Goal: Find specific page/section: Find specific page/section

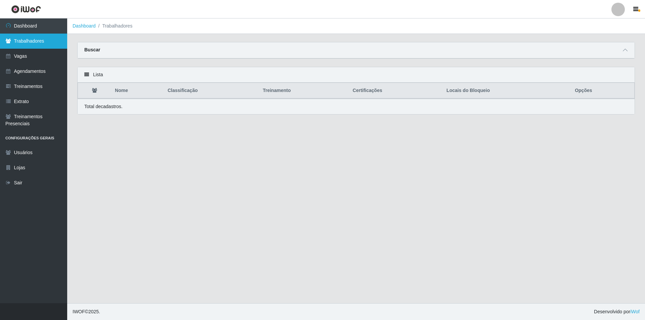
click at [34, 40] on link "Trabalhadores" at bounding box center [33, 41] width 67 height 15
click at [37, 28] on link "Dashboard" at bounding box center [33, 25] width 67 height 15
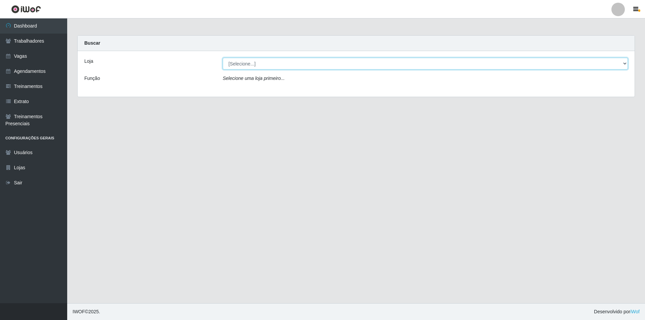
click at [238, 60] on select "[Selecione...] Pizza Nostra" at bounding box center [425, 64] width 405 height 12
select select "337"
click at [223, 58] on select "[Selecione...] Pizza Nostra" at bounding box center [425, 64] width 405 height 12
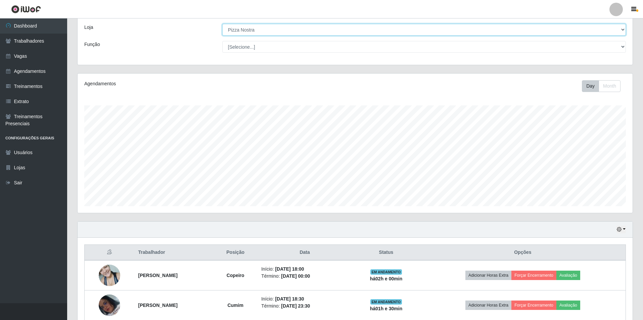
scroll to position [66, 0]
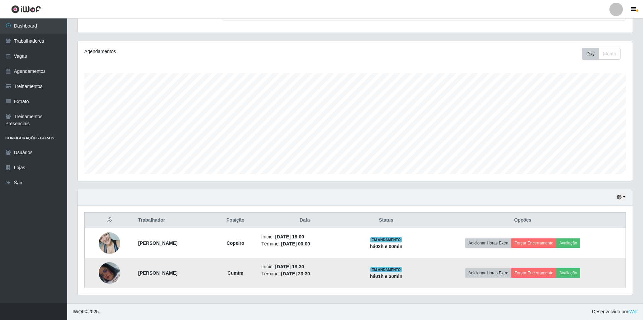
click at [105, 270] on img at bounding box center [109, 272] width 21 height 21
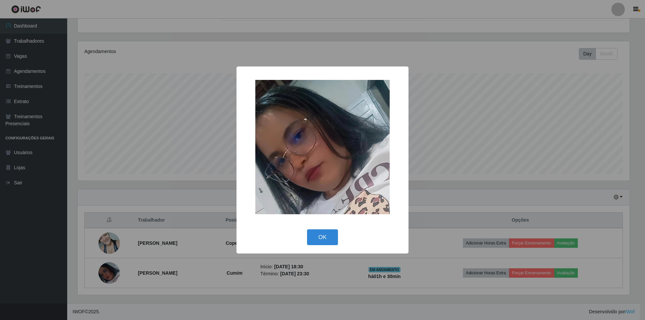
click at [118, 220] on div "× OK Cancel" at bounding box center [322, 160] width 645 height 320
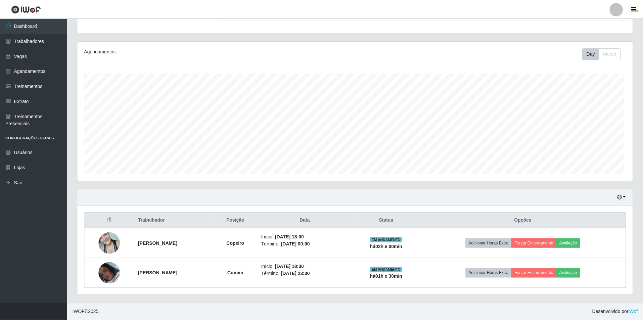
scroll to position [139, 555]
click at [37, 45] on link "Trabalhadores" at bounding box center [33, 41] width 67 height 15
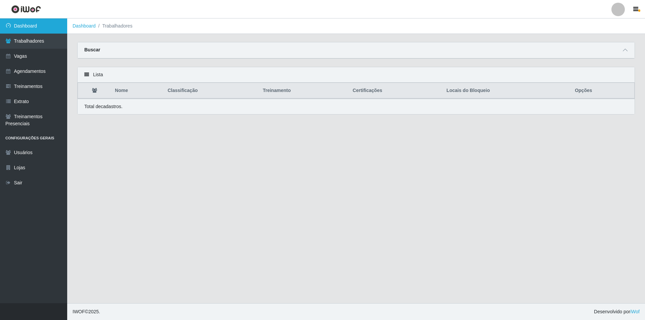
click at [35, 25] on link "Dashboard" at bounding box center [33, 25] width 67 height 15
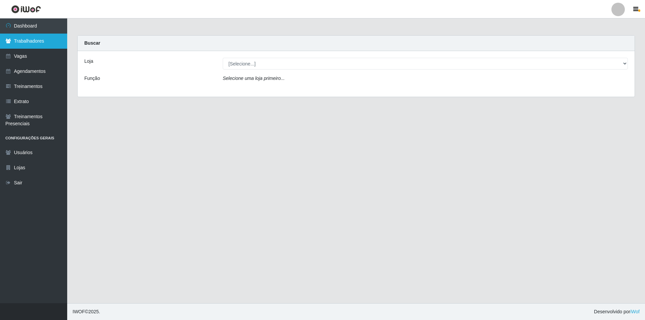
click at [37, 40] on link "Trabalhadores" at bounding box center [33, 41] width 67 height 15
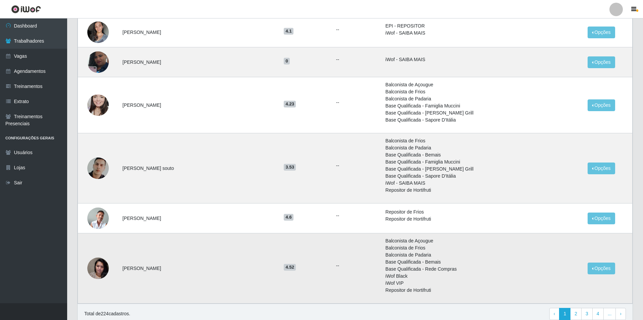
scroll to position [530, 0]
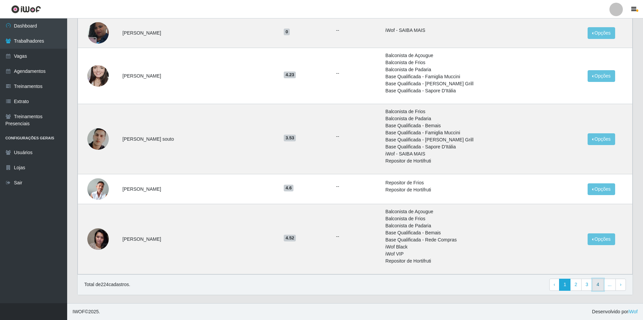
click at [603, 285] on link "4" at bounding box center [598, 285] width 11 height 12
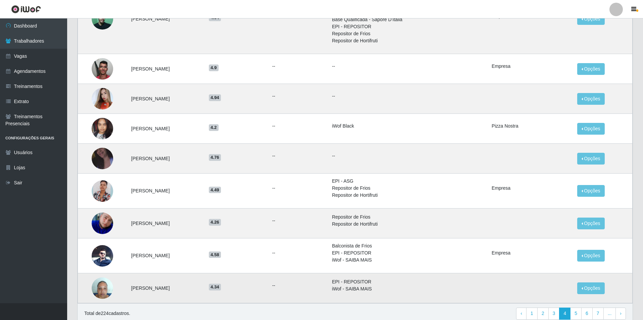
scroll to position [355, 0]
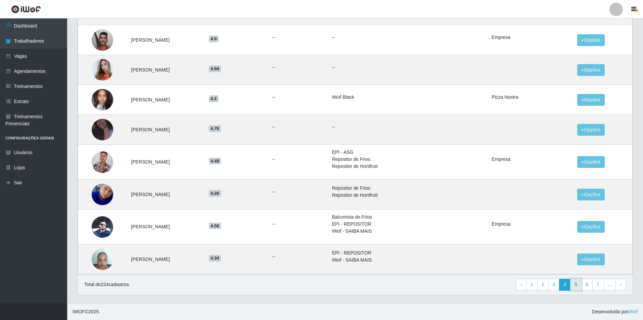
click at [580, 285] on link "5" at bounding box center [575, 285] width 11 height 12
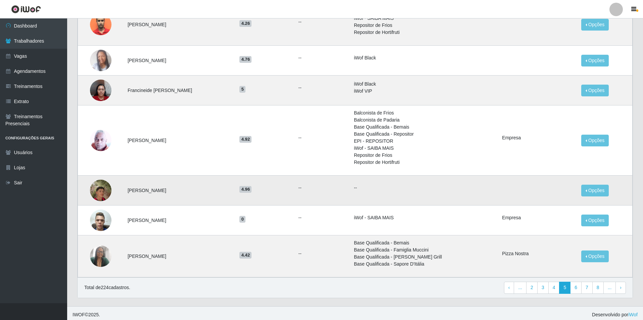
scroll to position [414, 0]
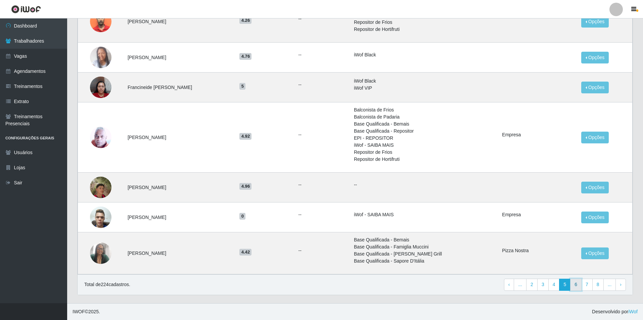
click at [577, 286] on link "6" at bounding box center [575, 285] width 11 height 12
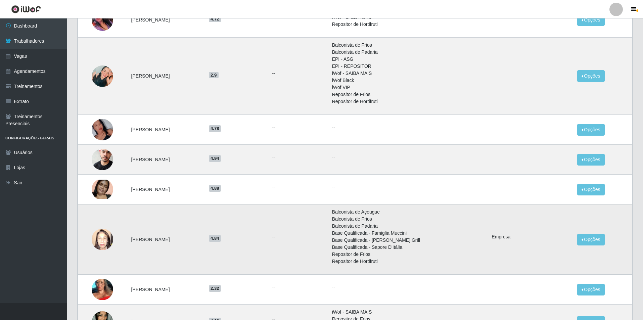
scroll to position [469, 0]
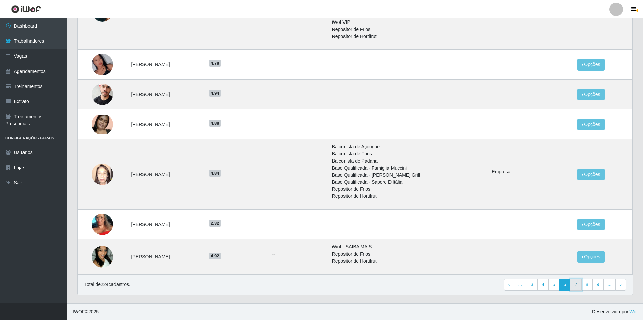
click at [578, 284] on link "7" at bounding box center [575, 285] width 11 height 12
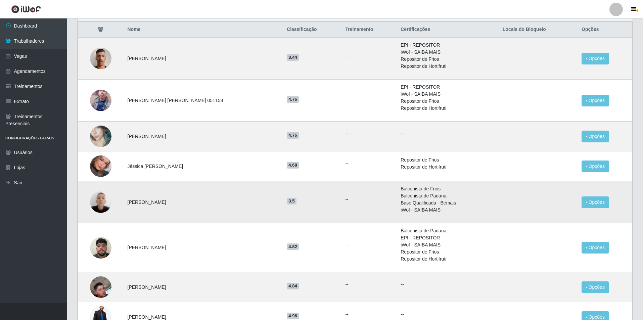
scroll to position [67, 0]
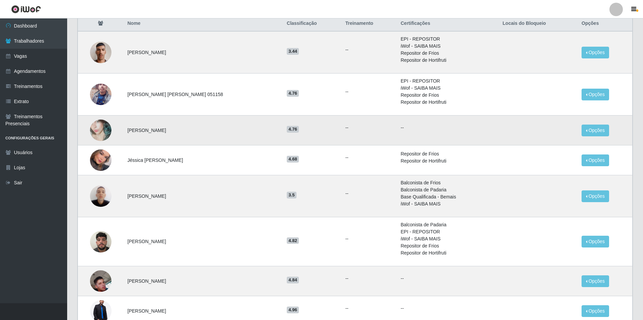
click at [108, 131] on img at bounding box center [100, 130] width 21 height 38
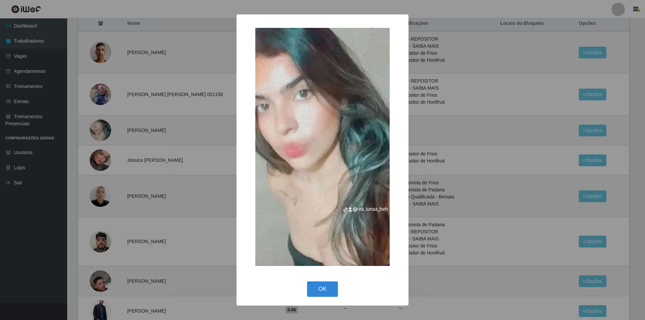
click at [166, 142] on div "× OK Cancel" at bounding box center [322, 160] width 645 height 320
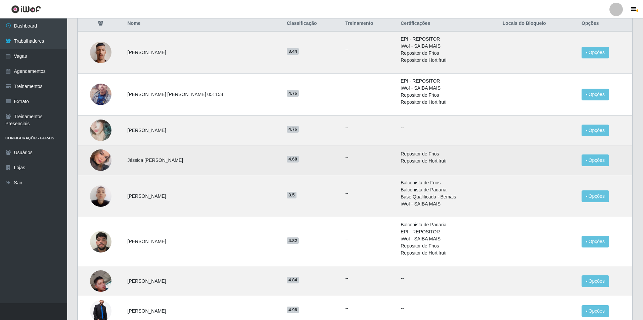
click at [109, 163] on img at bounding box center [100, 160] width 21 height 31
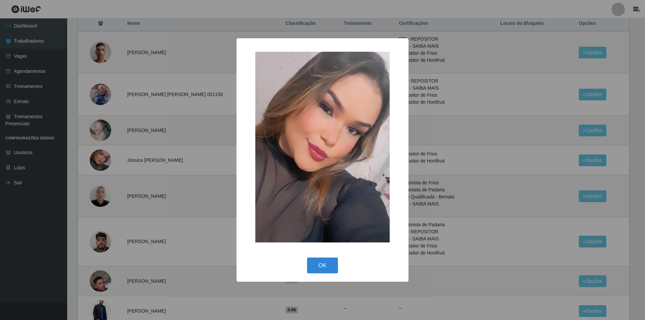
click at [153, 170] on div "× OK Cancel" at bounding box center [322, 160] width 645 height 320
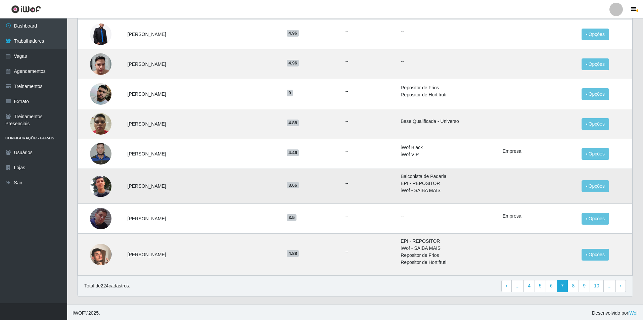
scroll to position [346, 0]
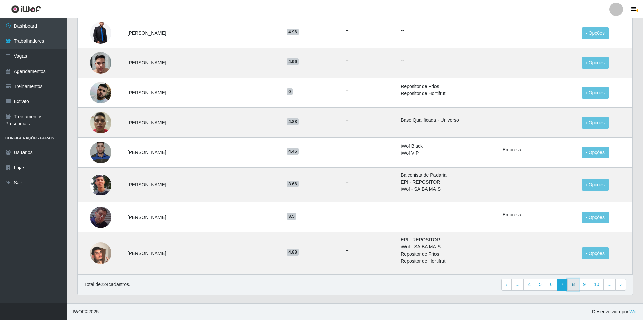
click at [576, 285] on link "8" at bounding box center [573, 285] width 11 height 12
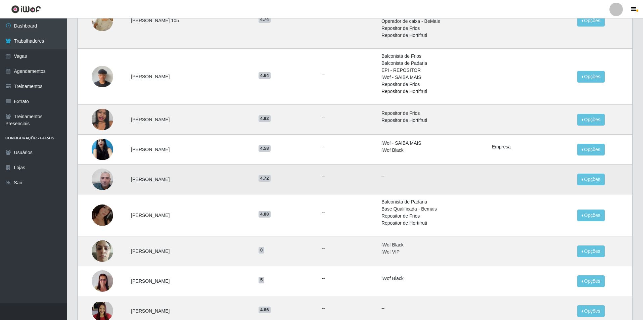
scroll to position [134, 0]
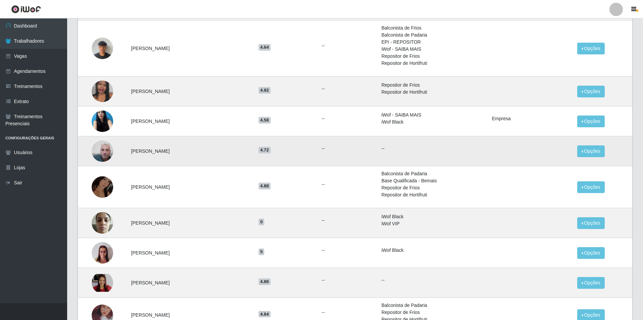
click at [102, 146] on img at bounding box center [102, 151] width 21 height 38
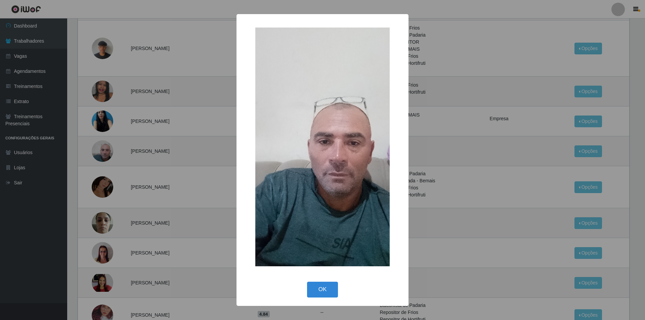
click at [142, 169] on div "× OK Cancel" at bounding box center [322, 160] width 645 height 320
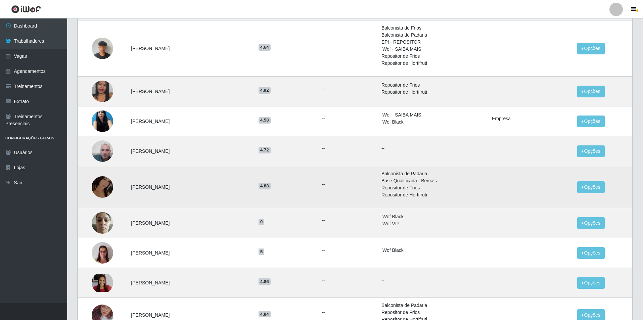
click at [105, 192] on img at bounding box center [102, 186] width 21 height 21
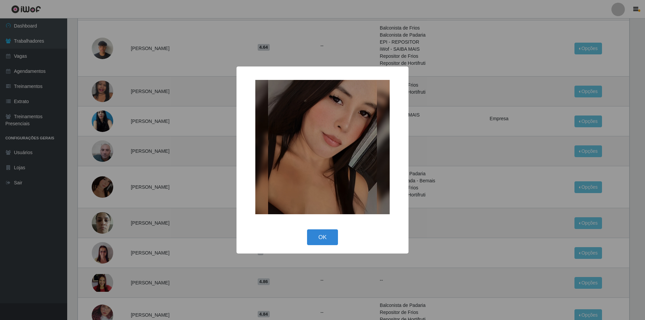
click at [144, 216] on div "× OK Cancel" at bounding box center [322, 160] width 645 height 320
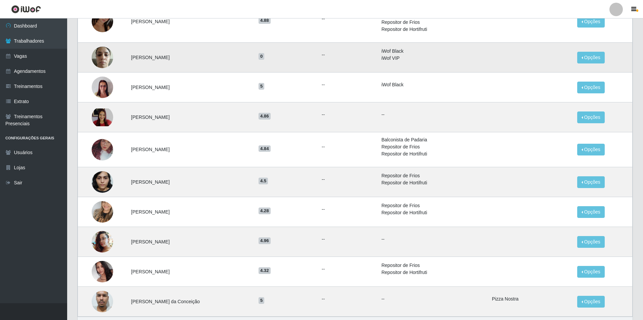
scroll to position [302, 0]
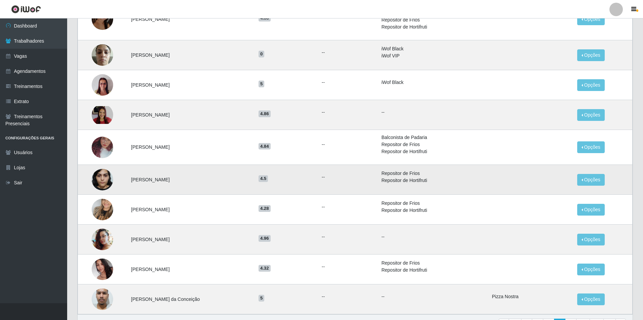
click at [102, 181] on img at bounding box center [102, 180] width 21 height 38
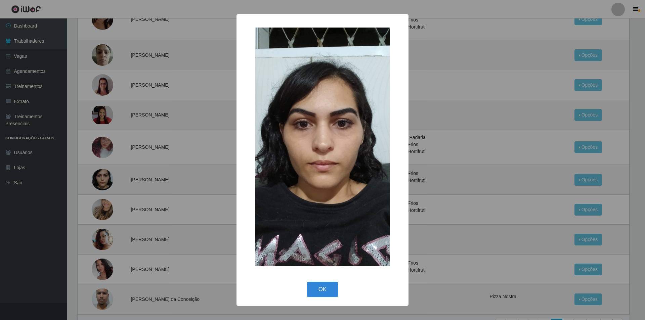
click at [132, 208] on div "× OK Cancel" at bounding box center [322, 160] width 645 height 320
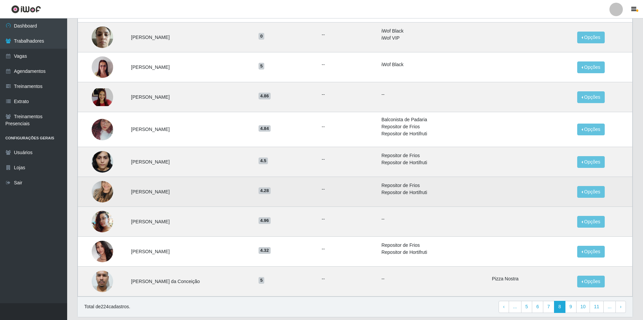
scroll to position [336, 0]
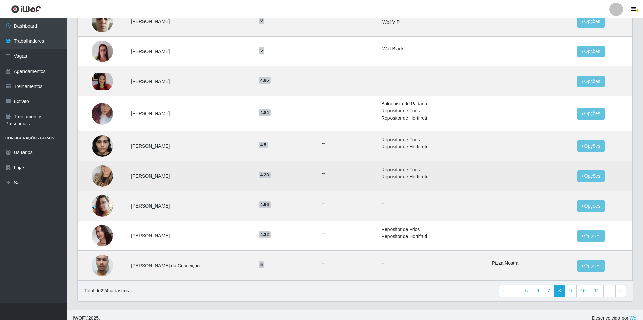
click at [98, 175] on img at bounding box center [102, 176] width 21 height 38
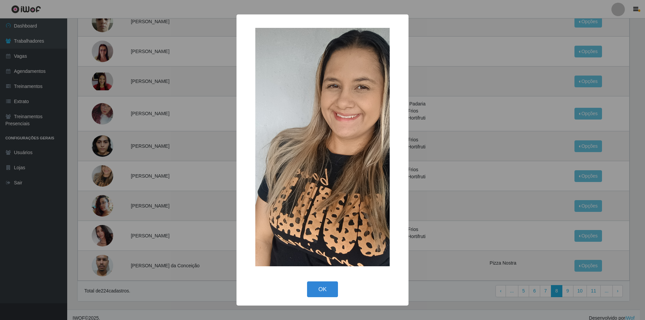
click at [112, 194] on div "× OK Cancel" at bounding box center [322, 160] width 645 height 320
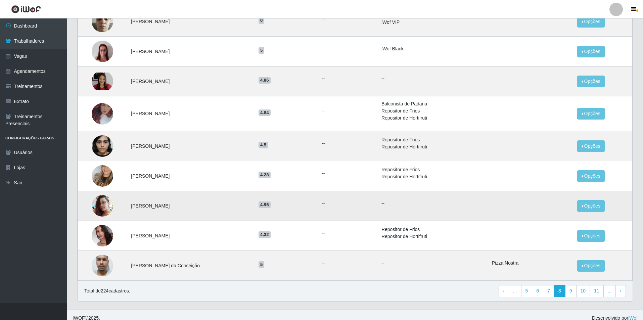
click at [106, 209] on img at bounding box center [102, 206] width 21 height 26
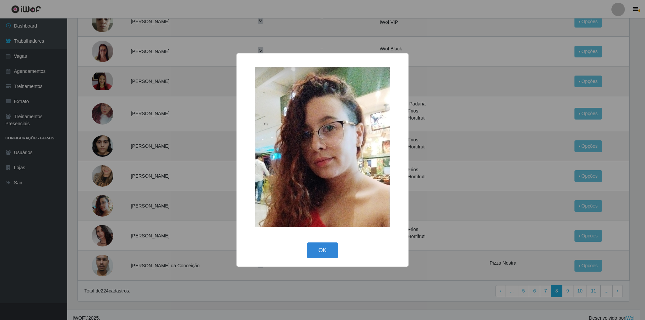
click at [122, 237] on div "× OK Cancel" at bounding box center [322, 160] width 645 height 320
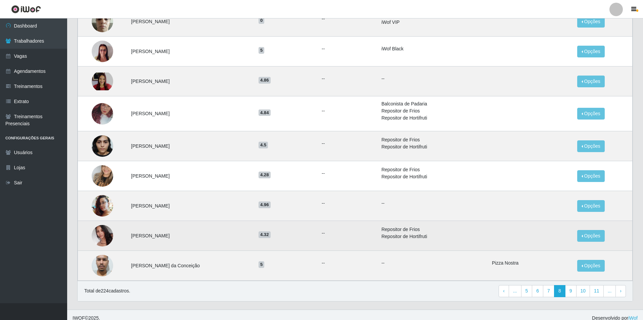
click at [105, 243] on img at bounding box center [102, 235] width 21 height 29
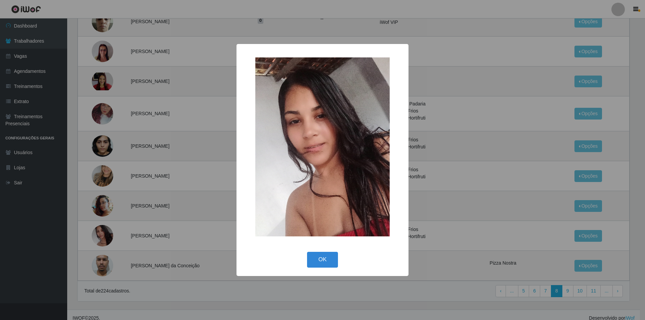
click at [142, 257] on div "× OK Cancel" at bounding box center [322, 160] width 645 height 320
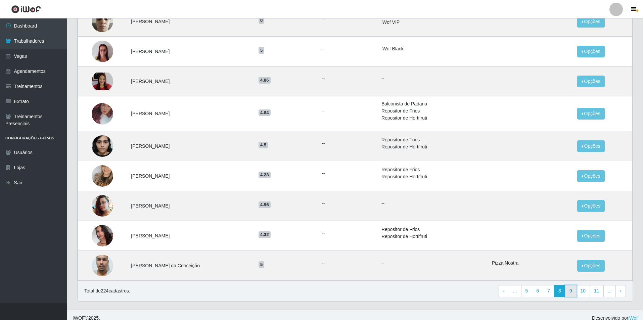
click at [570, 292] on link "9" at bounding box center [570, 291] width 11 height 12
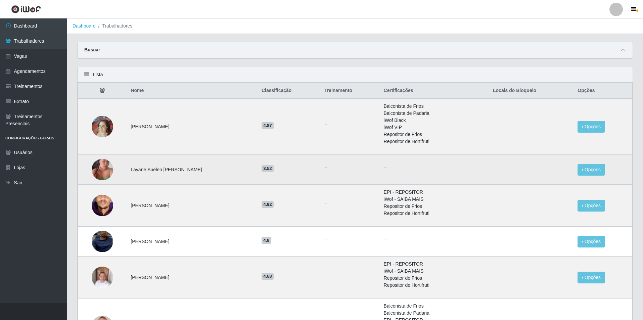
click at [106, 176] on img at bounding box center [102, 169] width 21 height 38
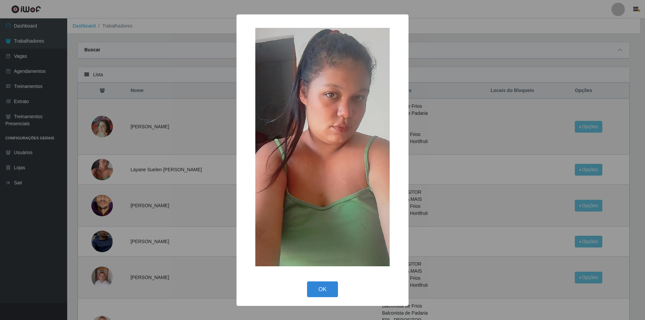
click at [135, 209] on div "× OK Cancel" at bounding box center [322, 160] width 645 height 320
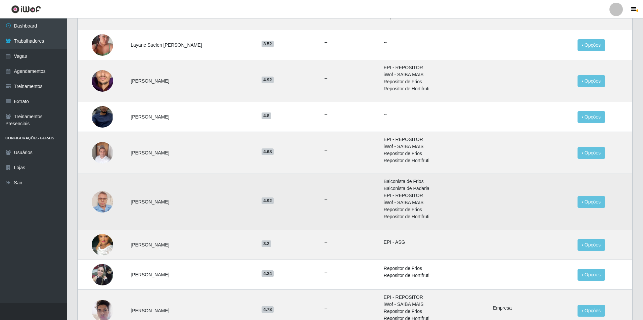
scroll to position [134, 0]
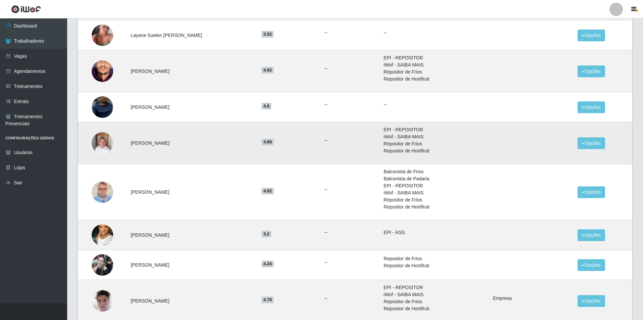
click at [105, 142] on img at bounding box center [102, 143] width 21 height 29
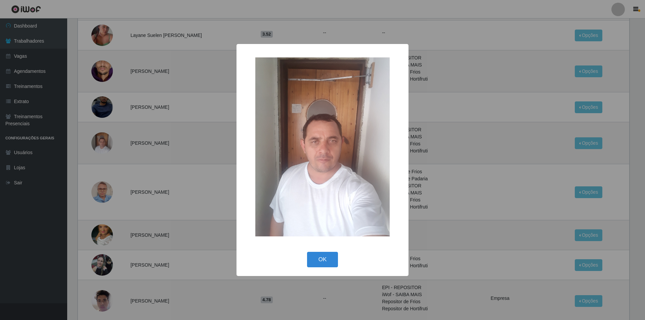
click at [157, 211] on div "× OK Cancel" at bounding box center [322, 160] width 645 height 320
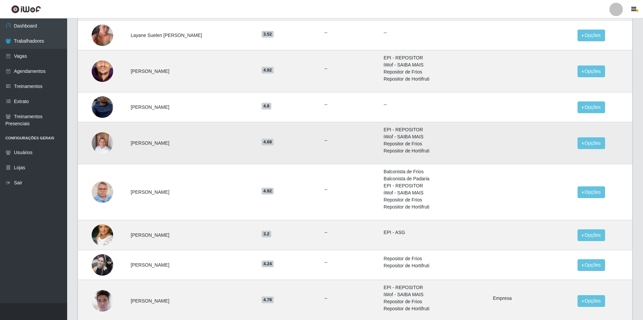
click at [110, 143] on img at bounding box center [102, 143] width 21 height 29
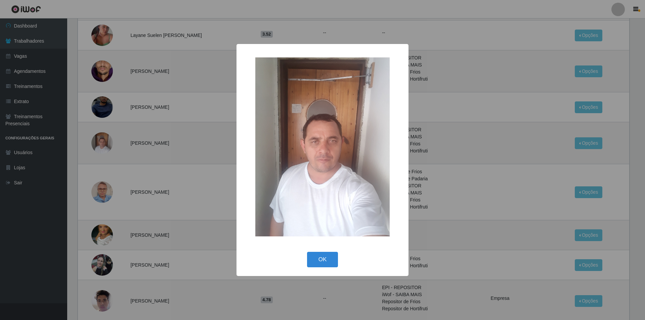
click at [117, 188] on div "× OK Cancel" at bounding box center [322, 160] width 645 height 320
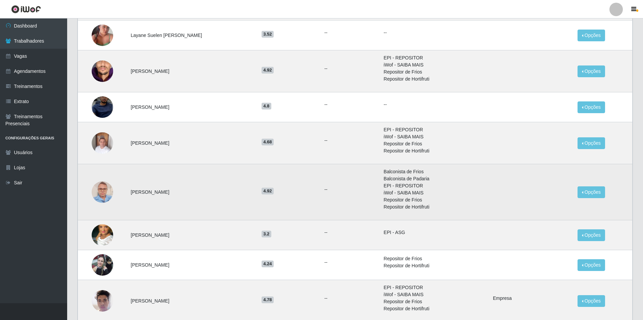
click at [101, 194] on img at bounding box center [102, 192] width 21 height 29
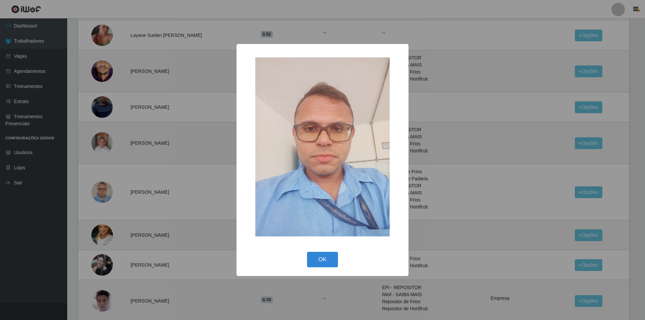
click at [100, 194] on div "× OK Cancel" at bounding box center [322, 160] width 645 height 320
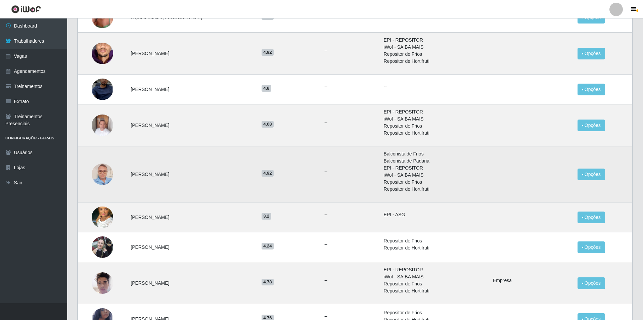
scroll to position [168, 0]
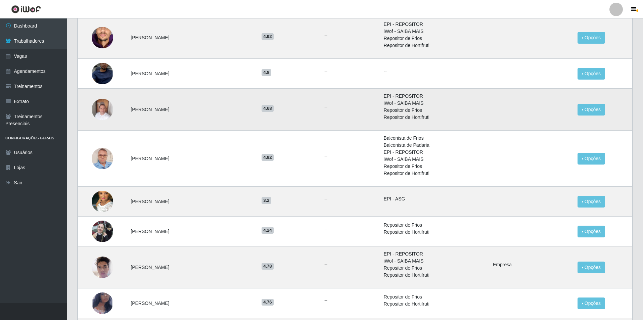
click at [106, 111] on img at bounding box center [102, 109] width 21 height 29
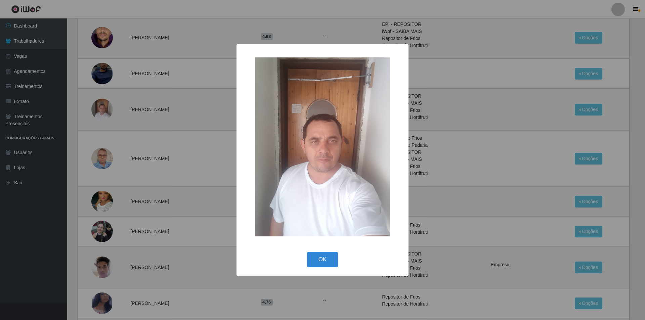
click at [115, 184] on div "× OK Cancel" at bounding box center [322, 160] width 645 height 320
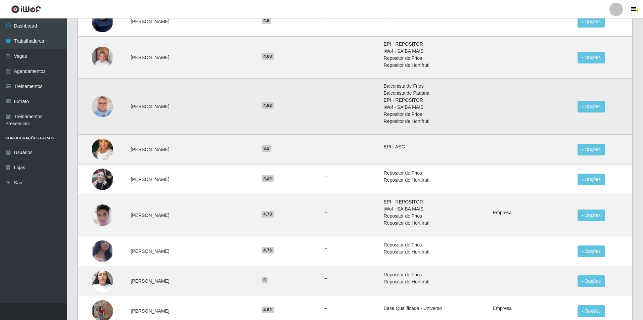
scroll to position [235, 0]
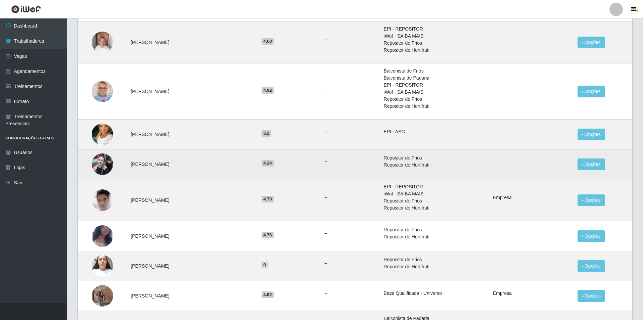
click at [104, 171] on img at bounding box center [102, 164] width 21 height 29
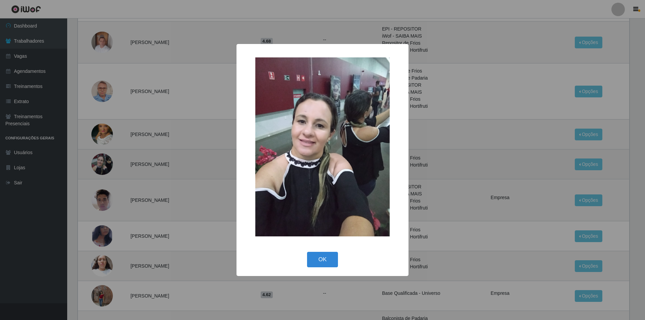
click at [104, 171] on div "× OK Cancel" at bounding box center [322, 160] width 645 height 320
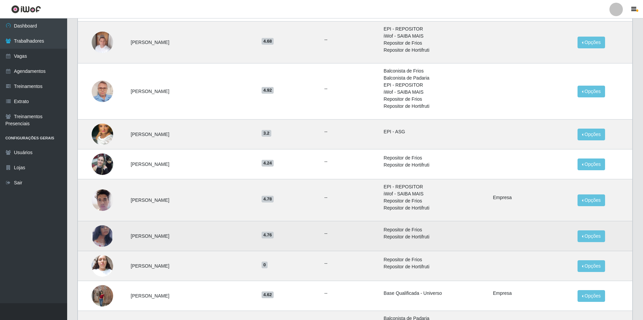
click at [105, 228] on img at bounding box center [102, 236] width 21 height 35
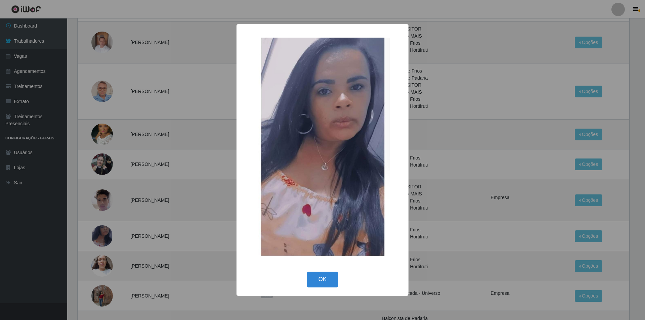
click at [131, 155] on div "× OK Cancel" at bounding box center [322, 160] width 645 height 320
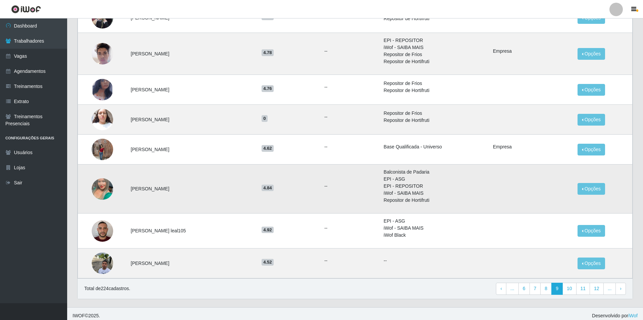
scroll to position [386, 0]
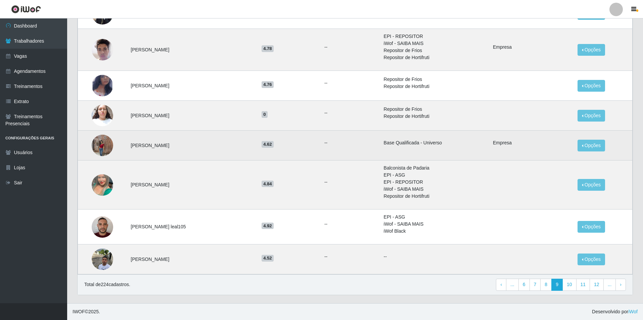
click at [107, 151] on img at bounding box center [102, 145] width 21 height 29
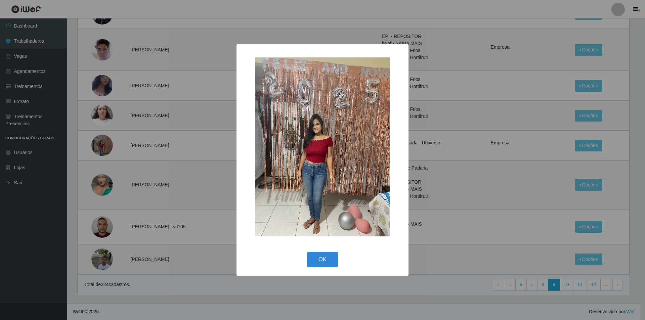
click at [149, 199] on div "× OK Cancel" at bounding box center [322, 160] width 645 height 320
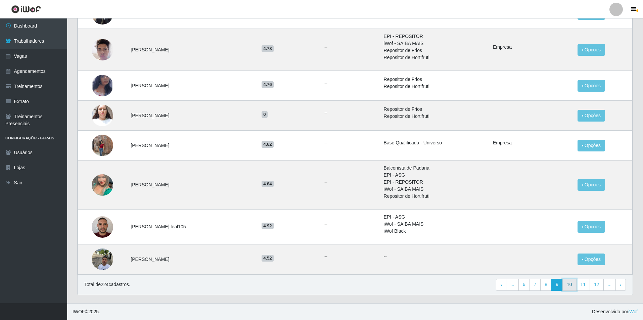
click at [565, 287] on link "10" at bounding box center [570, 285] width 14 height 12
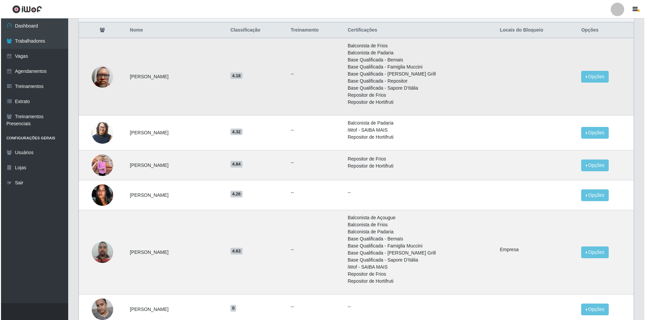
scroll to position [67, 0]
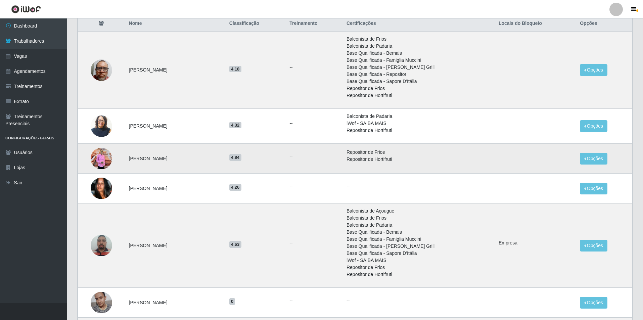
click at [100, 162] on img at bounding box center [101, 158] width 21 height 21
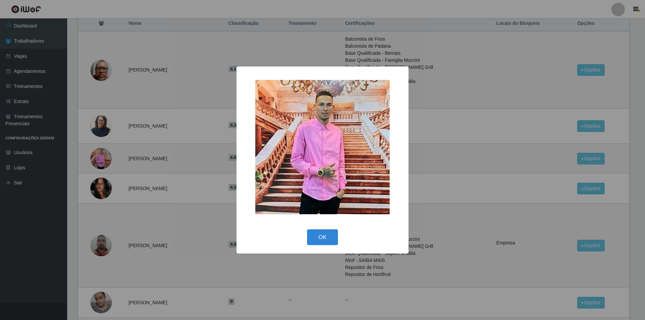
click at [105, 177] on div "× OK Cancel" at bounding box center [322, 160] width 645 height 320
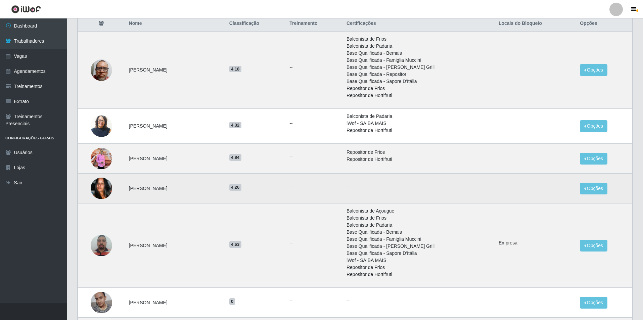
click at [107, 182] on img at bounding box center [101, 188] width 21 height 21
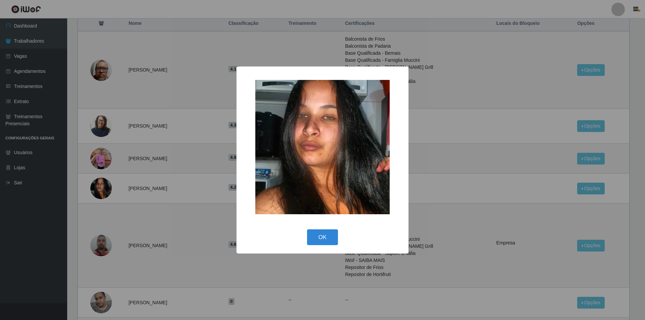
click at [110, 190] on div "× OK Cancel" at bounding box center [322, 160] width 645 height 320
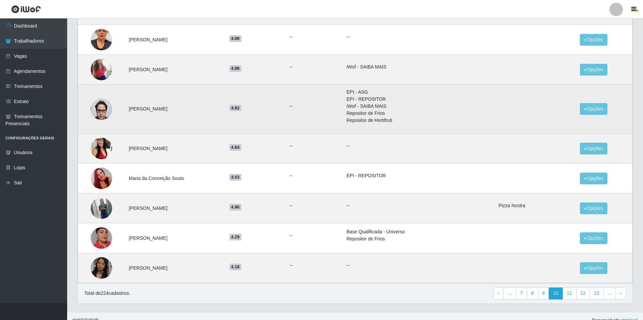
scroll to position [418, 0]
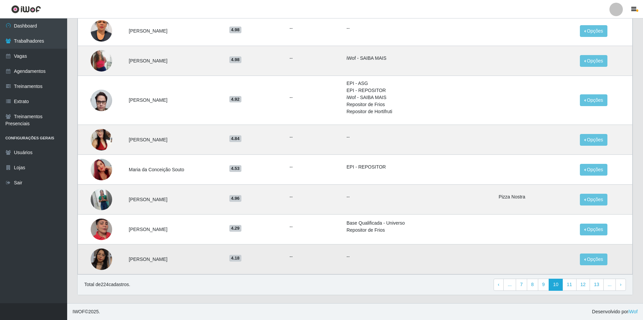
click at [105, 257] on img at bounding box center [101, 259] width 21 height 38
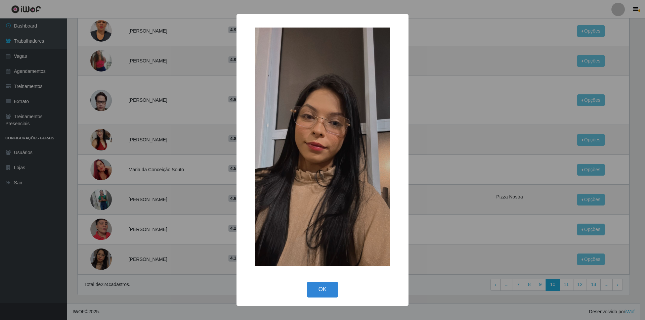
click at [147, 237] on div "× OK Cancel" at bounding box center [322, 160] width 645 height 320
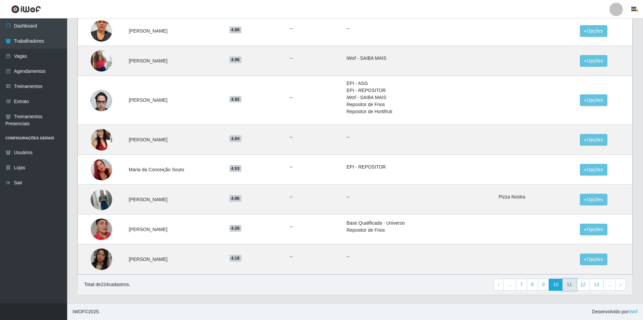
click at [573, 287] on link "11" at bounding box center [570, 285] width 14 height 12
